Goal: Book appointment/travel/reservation

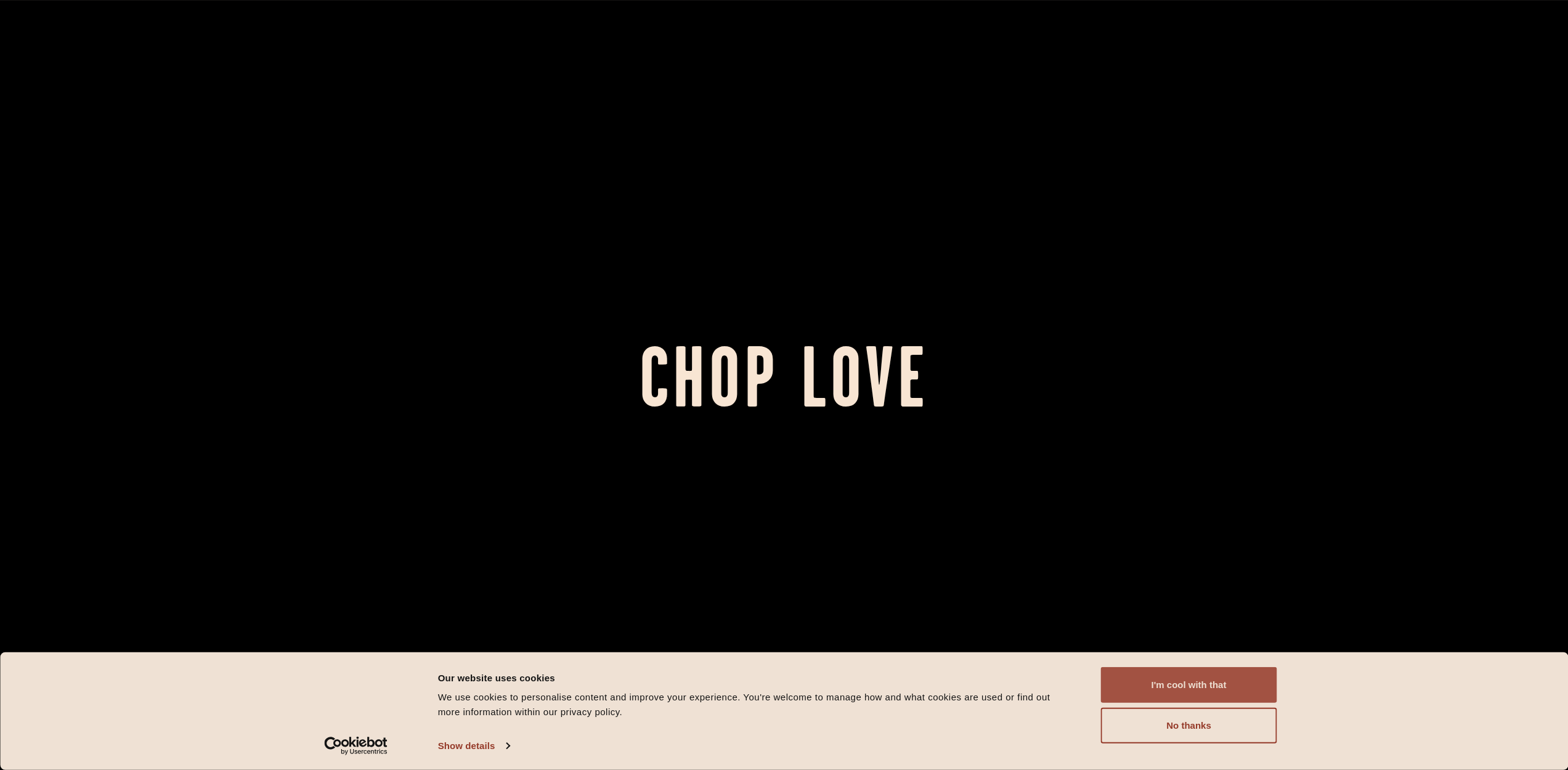
click at [1174, 678] on button "I'm cool with that" at bounding box center [1189, 684] width 176 height 36
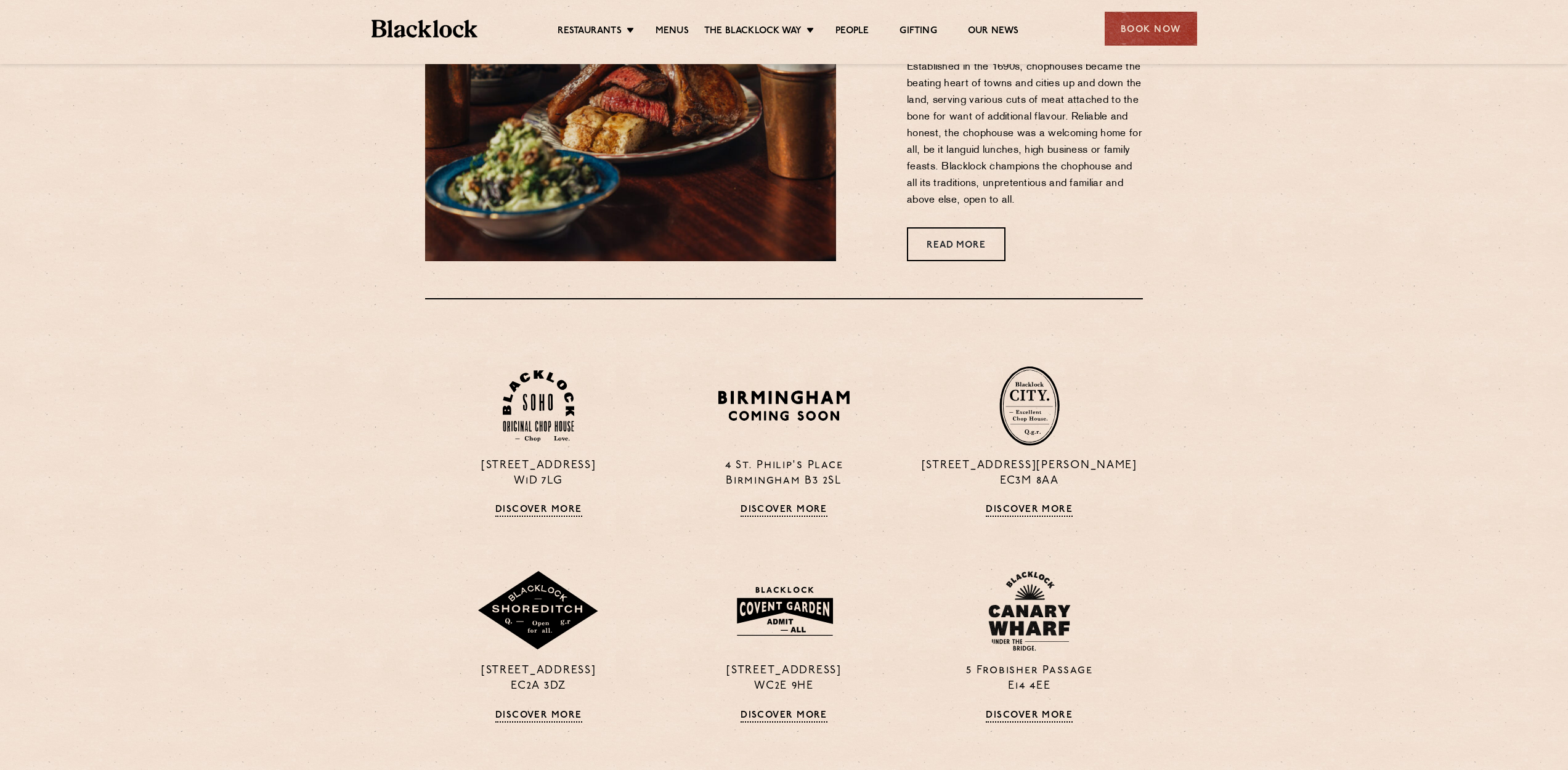
scroll to position [913, 0]
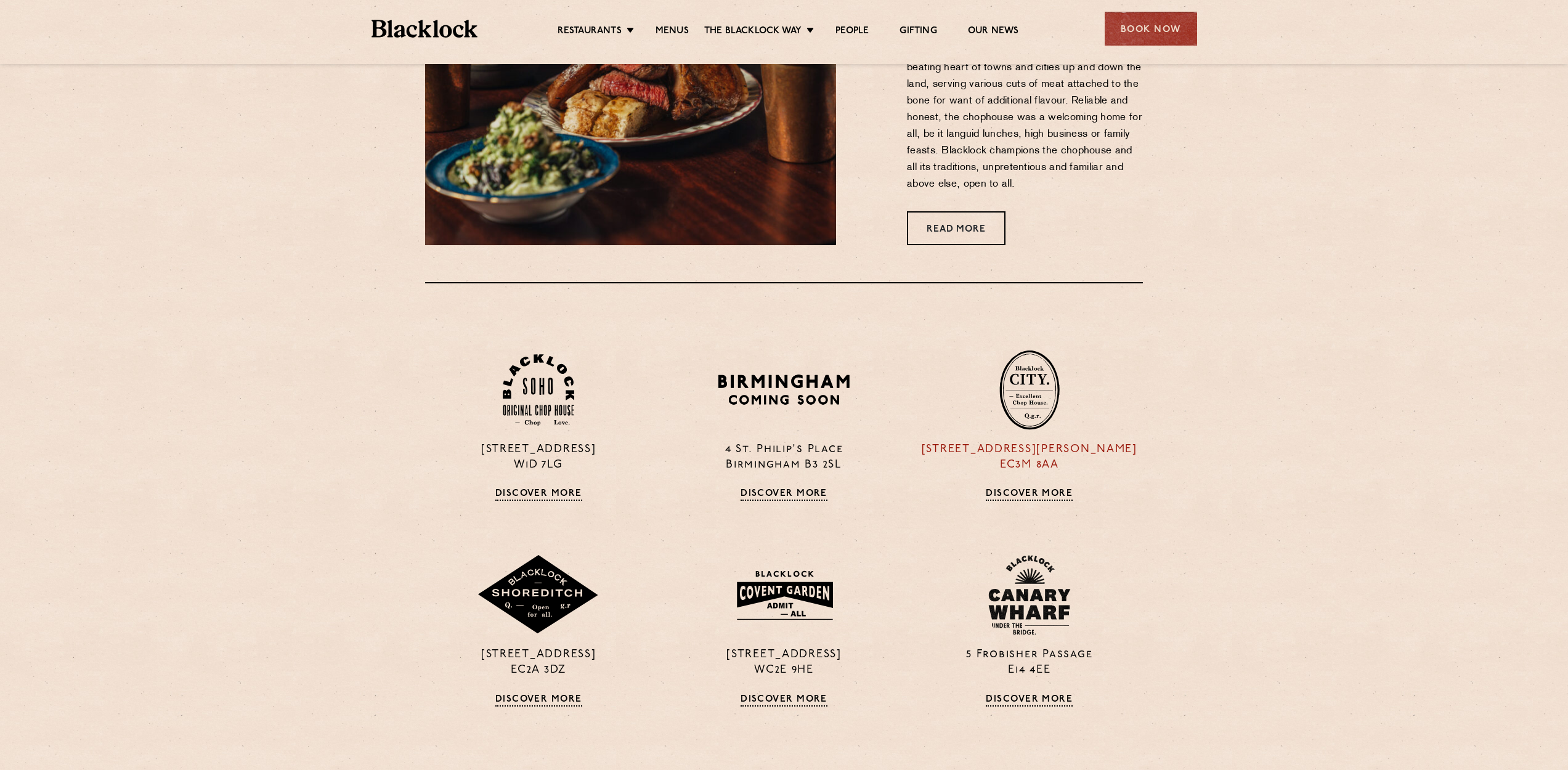
click at [1030, 422] on img at bounding box center [1029, 390] width 61 height 80
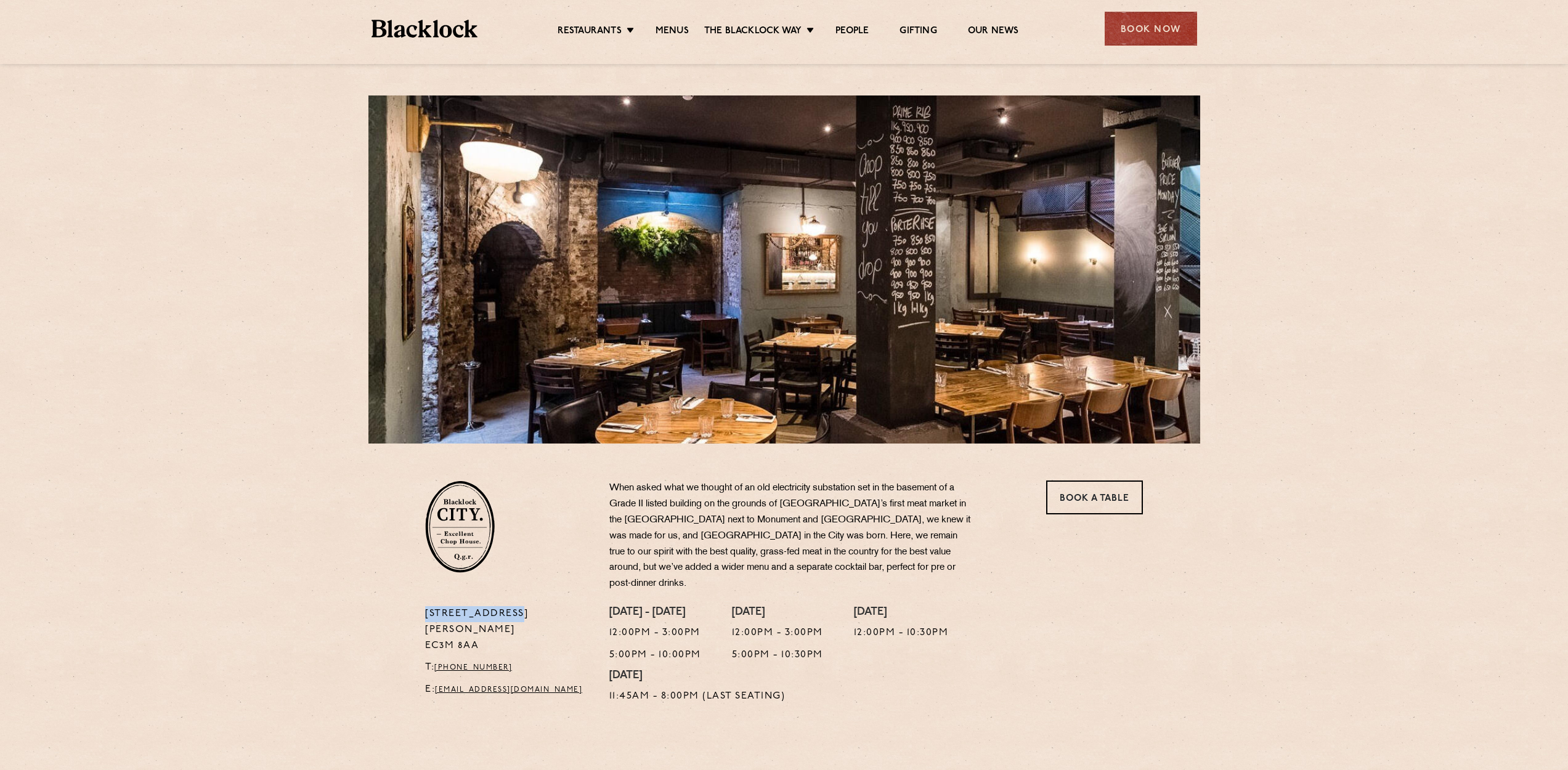
drag, startPoint x: 424, startPoint y: 599, endPoint x: 536, endPoint y: 596, distance: 112.0
click at [536, 606] on div "[STREET_ADDRESS][PERSON_NAME] T: [PHONE_NUMBER] E: [EMAIL_ADDRESS][DOMAIN_NAME]" at bounding box center [508, 658] width 184 height 104
click at [1147, 36] on div "Book Now" at bounding box center [1151, 28] width 92 height 34
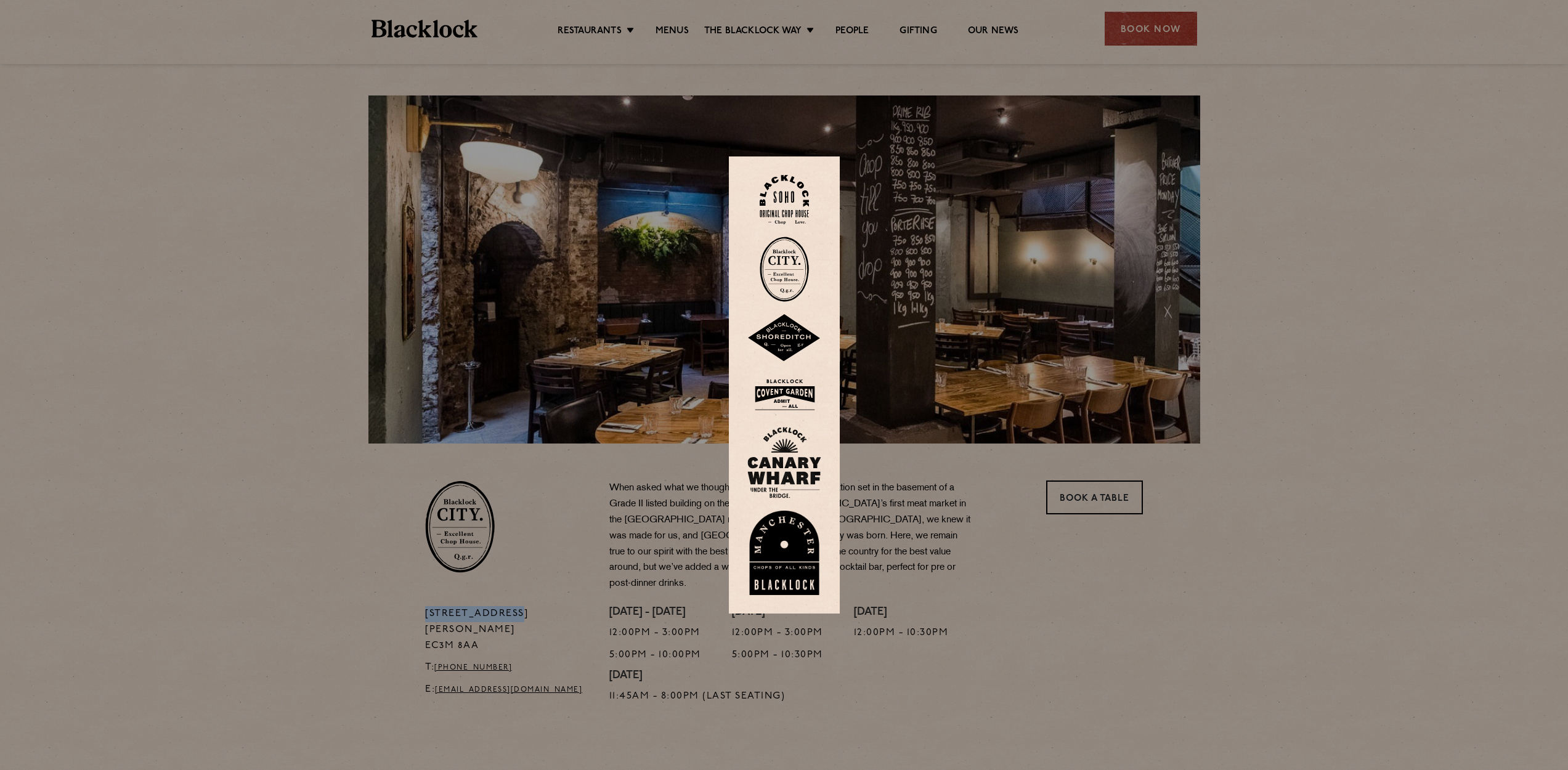
click at [789, 269] on img at bounding box center [784, 269] width 49 height 65
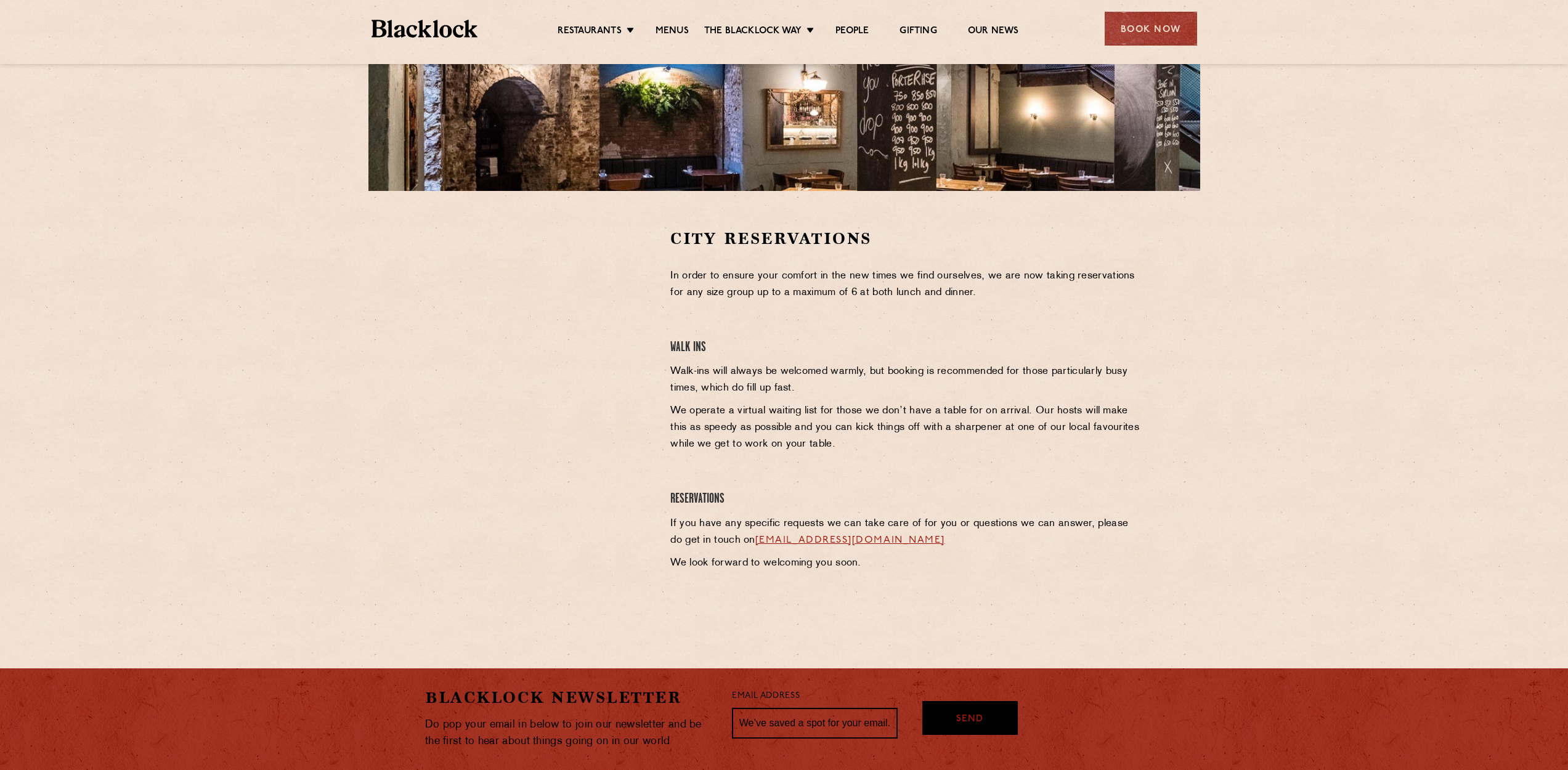
scroll to position [260, 0]
